Goal: Transaction & Acquisition: Purchase product/service

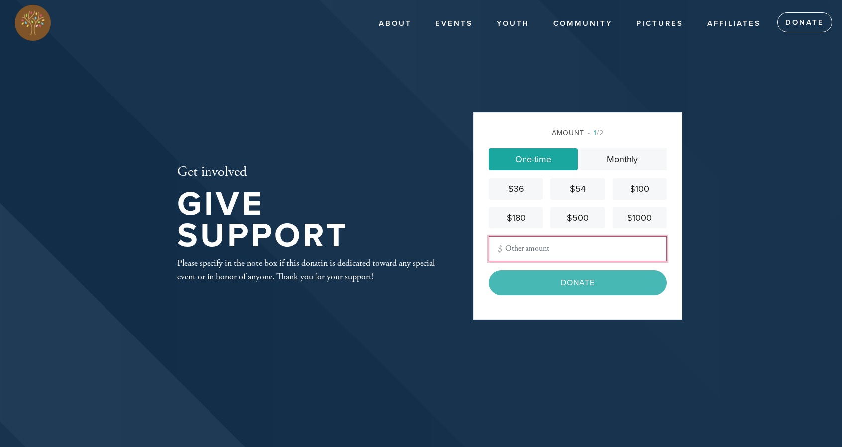
click at [558, 247] on input "Other Amount" at bounding box center [578, 249] width 178 height 25
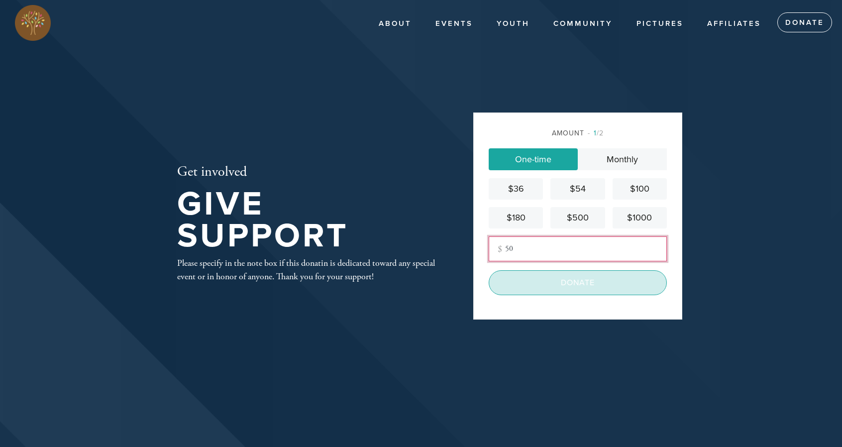
type input "50"
click at [554, 284] on input "Donate" at bounding box center [578, 282] width 178 height 25
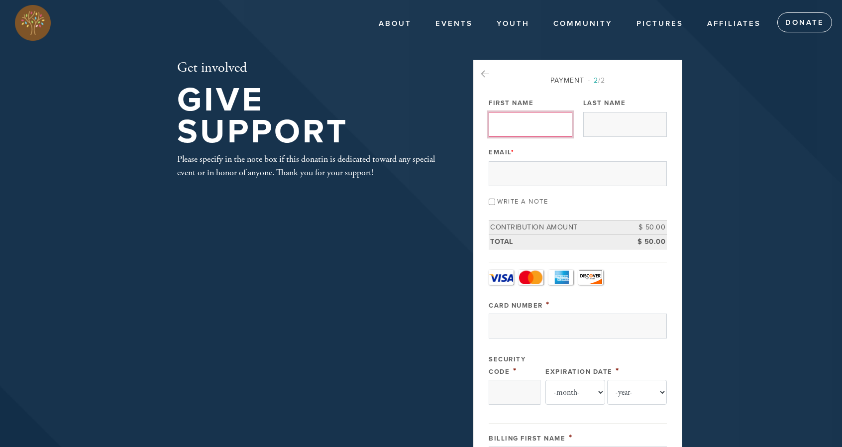
click at [526, 129] on input "First Name" at bounding box center [531, 124] width 84 height 25
type input "Eliyahu And Malka"
type input "Touger"
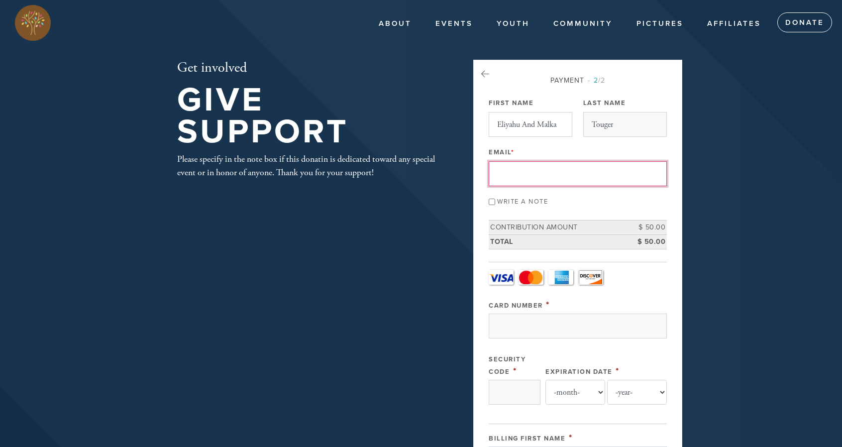
type input "elitouger@gmail.com"
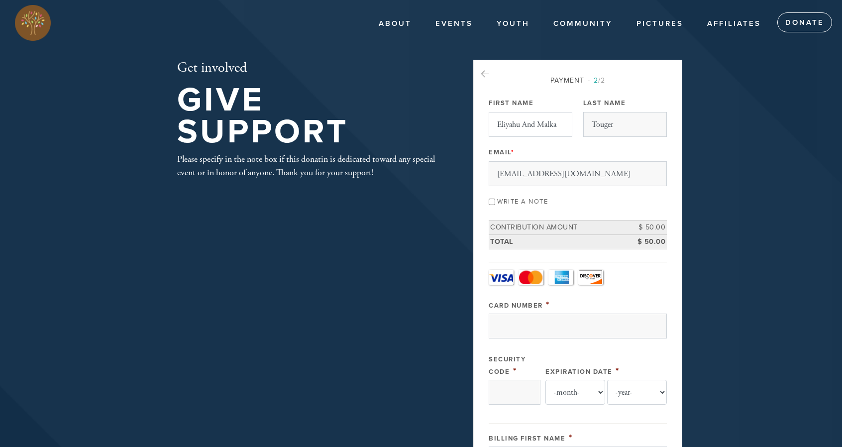
type input "7929 Love Lane"
type input "Boca Raton"
type input "[GEOGRAPHIC_DATA]"
type input "33433"
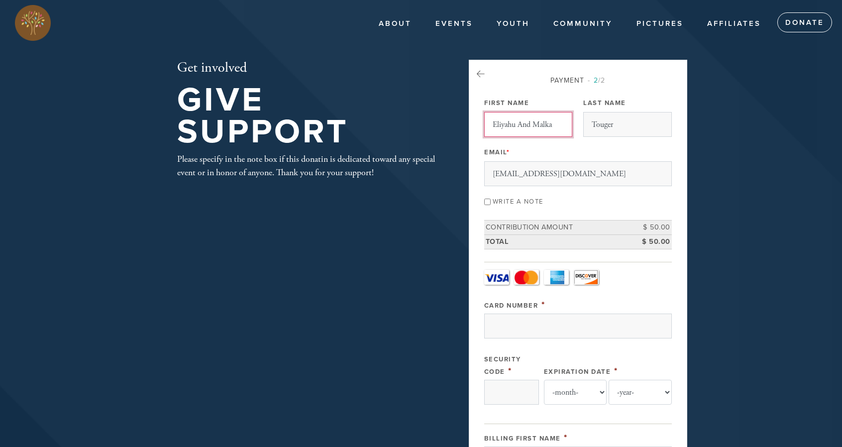
scroll to position [445, 0]
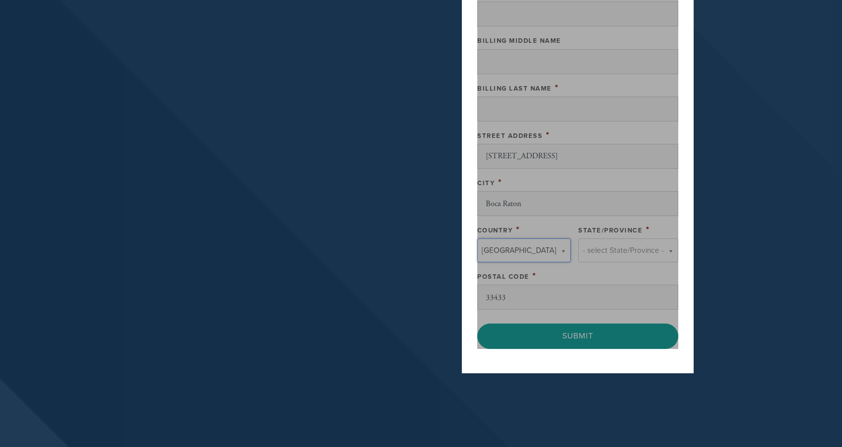
type input "[GEOGRAPHIC_DATA]"
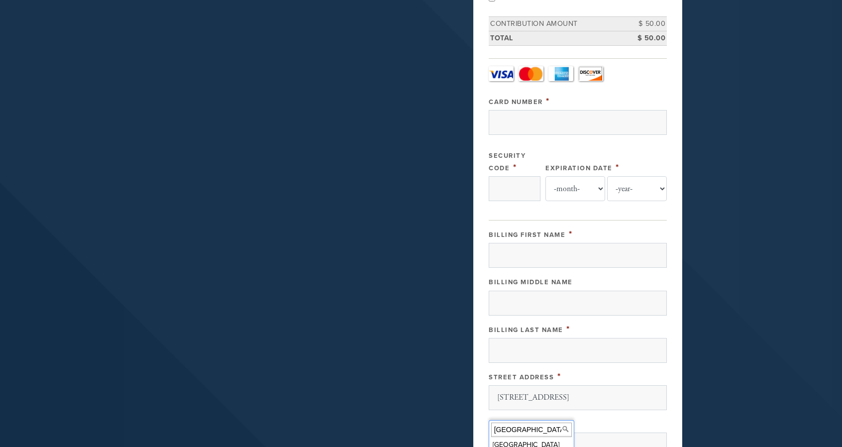
scroll to position [194, 0]
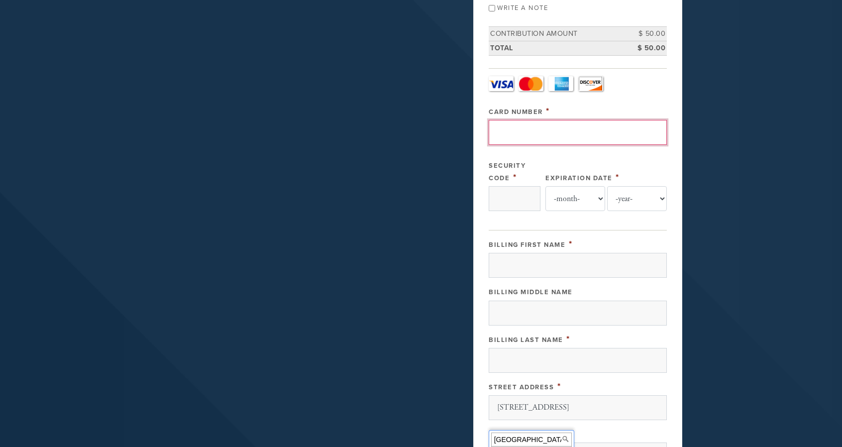
click at [610, 124] on input "Card Number" at bounding box center [578, 132] width 178 height 25
type input "5178058839560573"
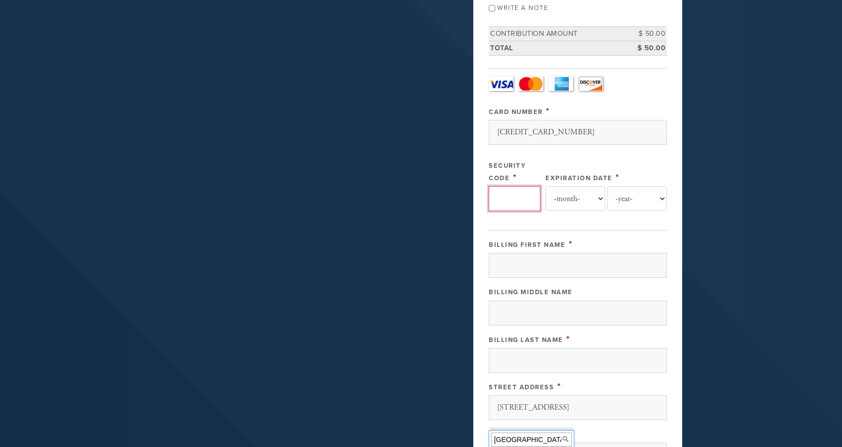
type input "633"
select select "2"
select select "2030"
type input "Alan"
type input "Touger"
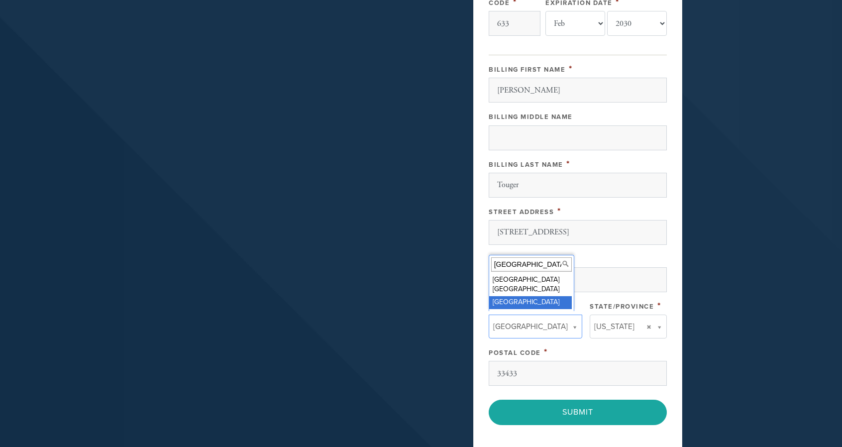
scroll to position [367, 0]
click at [672, 259] on div "Payment 2 /2 Payment Processor Pay Later Credit Card - Camp Credit Card - Chaba…" at bounding box center [578, 71] width 209 height 759
click at [632, 254] on div "City *" at bounding box center [578, 260] width 178 height 12
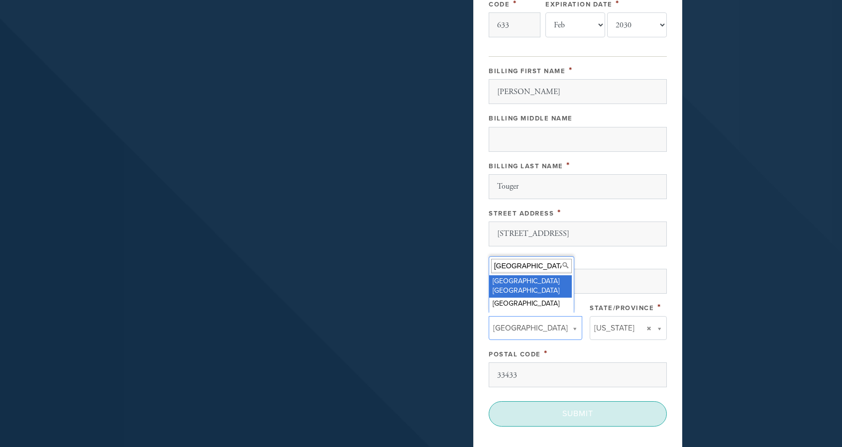
click at [573, 409] on input "Submit" at bounding box center [578, 413] width 178 height 25
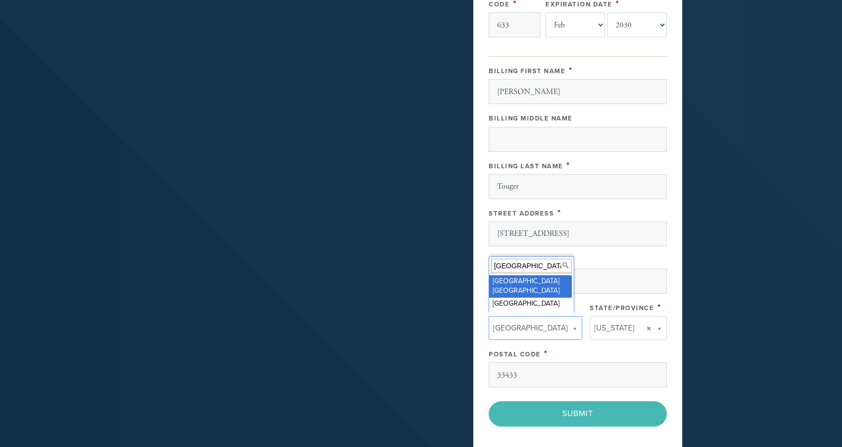
click at [361, 200] on div "Get involved Give Support Please specify in the note box if this donatin is ded…" at bounding box center [421, 79] width 538 height 774
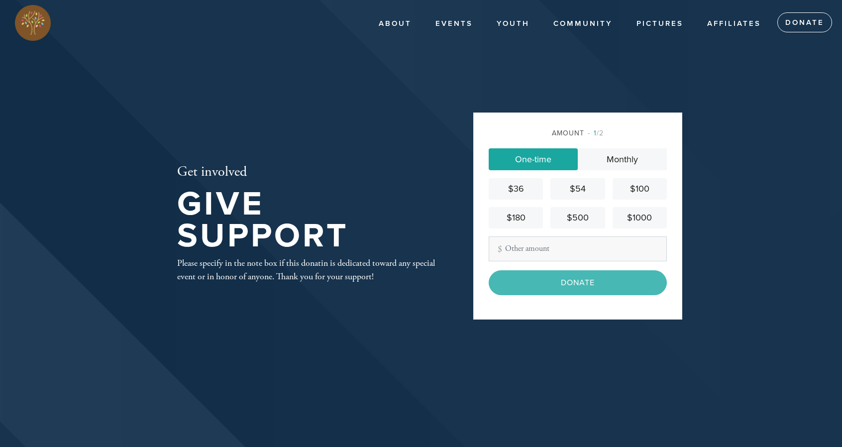
click at [586, 242] on input "Other Amount" at bounding box center [578, 249] width 178 height 25
type input "50"
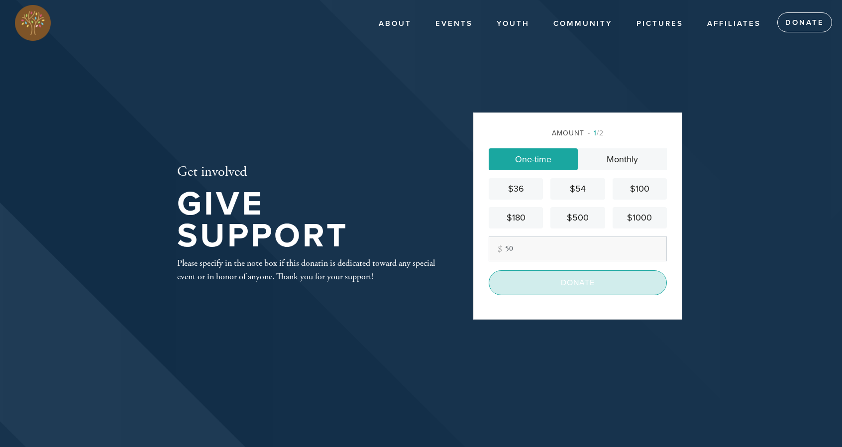
click at [563, 280] on input "Donate" at bounding box center [578, 282] width 178 height 25
